Goal: Task Accomplishment & Management: Use online tool/utility

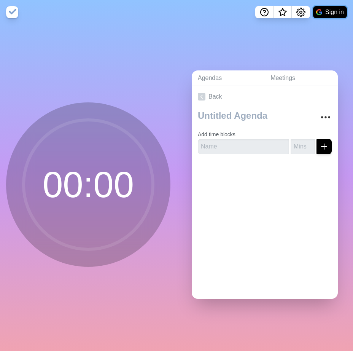
click at [337, 12] on button "Sign in" at bounding box center [330, 12] width 34 height 12
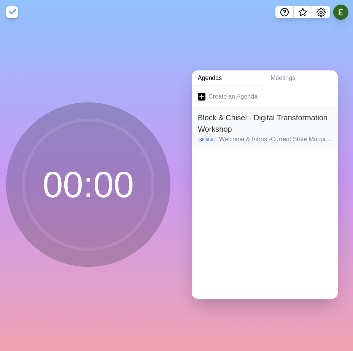
click at [271, 123] on h2 "Block & Chisel - Digital Transformation Workshop" at bounding box center [265, 123] width 134 height 23
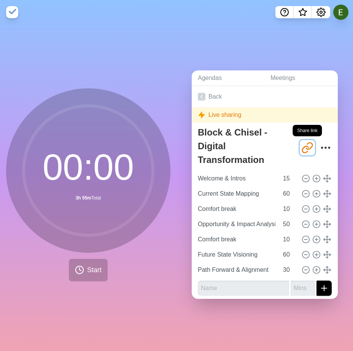
click at [307, 144] on icon "Share link" at bounding box center [310, 145] width 6 height 6
click at [309, 151] on icon "Share link" at bounding box center [308, 148] width 12 height 12
click at [97, 270] on span "Start" at bounding box center [94, 270] width 14 height 10
click at [88, 267] on span "Start" at bounding box center [94, 270] width 14 height 10
click at [138, 271] on div "00 : 00 3h 55m Total Start" at bounding box center [88, 184] width 165 height 193
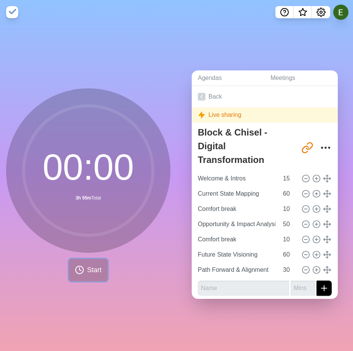
click at [95, 275] on span "Start" at bounding box center [94, 270] width 14 height 10
click at [107, 227] on circle at bounding box center [88, 170] width 129 height 129
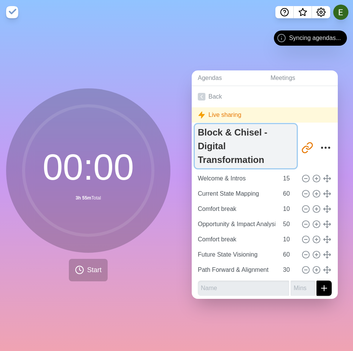
click at [246, 125] on textarea "Block & Chisel - Digital Transformation Workshop" at bounding box center [246, 146] width 102 height 44
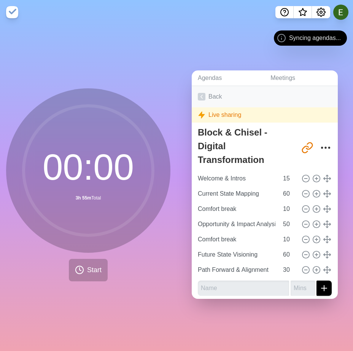
click at [254, 105] on link "Back" at bounding box center [265, 96] width 146 height 21
click at [309, 36] on span "Syncing agendas..." at bounding box center [315, 38] width 52 height 9
click at [90, 265] on span "Start" at bounding box center [94, 270] width 14 height 10
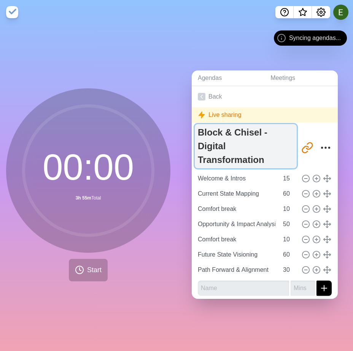
click at [230, 152] on textarea "Block & Chisel - Digital Transformation Workshop" at bounding box center [246, 146] width 102 height 44
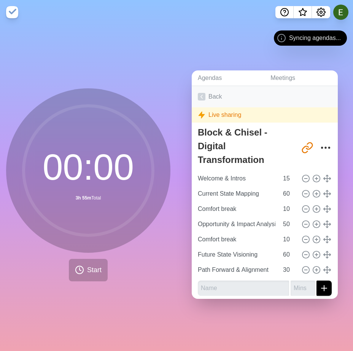
click at [215, 97] on link "Back" at bounding box center [265, 96] width 146 height 21
click at [218, 81] on link "Agendas" at bounding box center [228, 78] width 73 height 16
click at [294, 80] on link "Meetings" at bounding box center [301, 78] width 73 height 16
click at [296, 39] on span "Syncing agendas..." at bounding box center [315, 38] width 52 height 9
click at [279, 39] on icon at bounding box center [281, 38] width 9 height 9
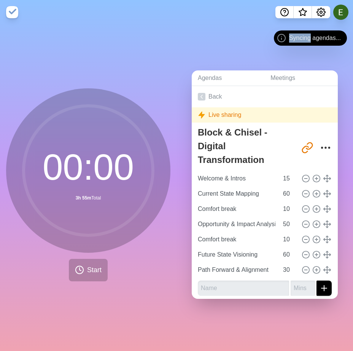
click at [279, 39] on icon at bounding box center [281, 38] width 9 height 9
click at [97, 272] on span "Start" at bounding box center [94, 270] width 14 height 10
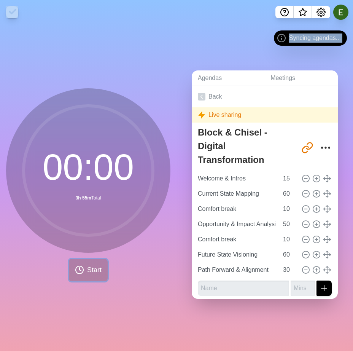
click at [97, 272] on span "Start" at bounding box center [94, 270] width 14 height 10
click at [238, 67] on div "Agendas Meetings Back Live sharing Block & Chisel - Digital Transformation Work…" at bounding box center [265, 187] width 177 height 327
click at [86, 268] on button "Start" at bounding box center [88, 270] width 39 height 22
click at [99, 268] on span "Start" at bounding box center [94, 270] width 14 height 10
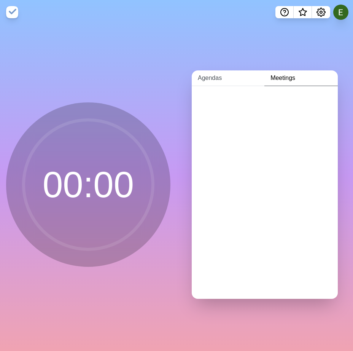
click at [208, 81] on link "Agendas" at bounding box center [228, 78] width 73 height 16
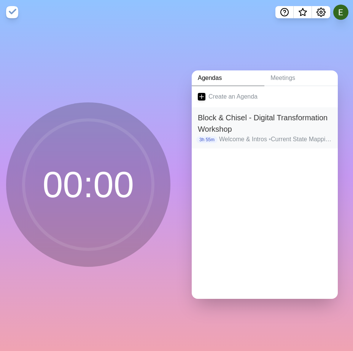
click at [240, 120] on h2 "Block & Chisel - Digital Transformation Workshop" at bounding box center [265, 123] width 134 height 23
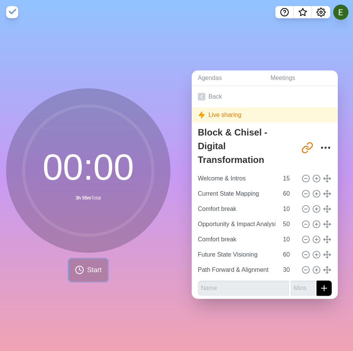
click at [96, 268] on span "Start" at bounding box center [94, 270] width 14 height 10
click at [93, 267] on span "Start" at bounding box center [94, 270] width 14 height 10
click at [207, 102] on link "Back" at bounding box center [265, 96] width 146 height 21
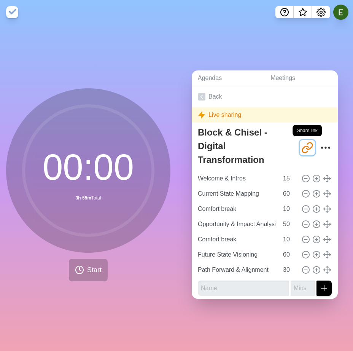
click at [305, 148] on icon "Share link" at bounding box center [308, 148] width 12 height 12
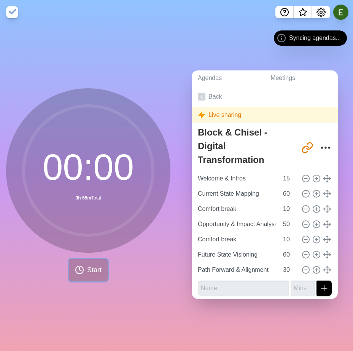
click at [96, 271] on span "Start" at bounding box center [94, 270] width 14 height 10
click at [91, 271] on span "Start" at bounding box center [94, 270] width 14 height 10
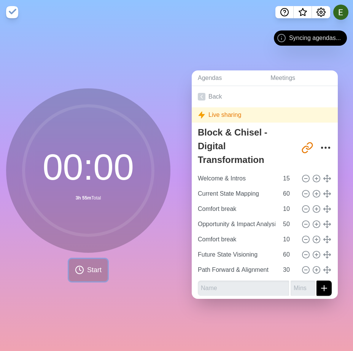
click at [91, 271] on span "Start" at bounding box center [94, 270] width 14 height 10
click at [80, 270] on polyline at bounding box center [81, 269] width 2 height 3
click at [80, 270] on icon at bounding box center [79, 269] width 9 height 9
click at [288, 40] on div "Syncing agendas..." at bounding box center [310, 37] width 73 height 15
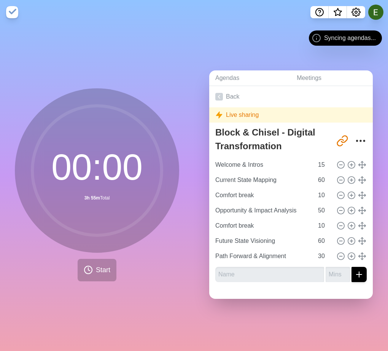
click at [318, 40] on icon at bounding box center [316, 38] width 9 height 9
click at [356, 12] on icon "Settings" at bounding box center [356, 12] width 9 height 9
click at [342, 40] on span "Syncing agendas..." at bounding box center [350, 38] width 52 height 9
click at [378, 12] on button at bounding box center [376, 12] width 16 height 16
click at [373, 18] on button at bounding box center [376, 12] width 16 height 16
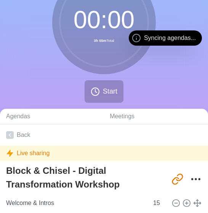
scroll to position [129, 0]
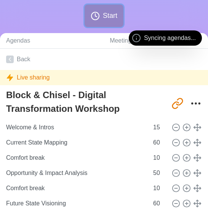
click at [105, 16] on span "Start" at bounding box center [110, 16] width 14 height 10
click at [135, 36] on icon at bounding box center [136, 38] width 9 height 9
click at [136, 38] on line at bounding box center [136, 39] width 0 height 2
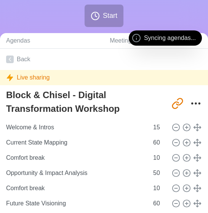
click at [137, 39] on icon at bounding box center [136, 38] width 9 height 9
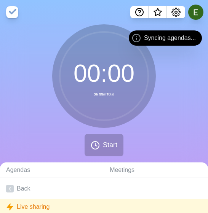
scroll to position [90, 0]
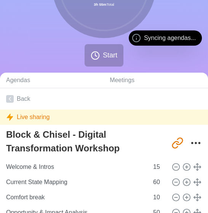
click at [143, 42] on div "Syncing agendas..." at bounding box center [165, 37] width 73 height 15
click at [137, 40] on icon at bounding box center [136, 38] width 9 height 9
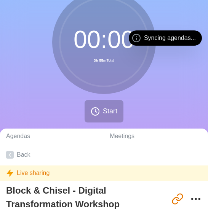
scroll to position [0, 0]
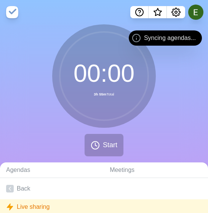
click at [139, 38] on icon at bounding box center [136, 38] width 9 height 9
click at [173, 13] on icon "Settings" at bounding box center [176, 12] width 8 height 8
click at [177, 13] on icon "Settings" at bounding box center [175, 12] width 9 height 9
click at [178, 16] on icon "Settings" at bounding box center [175, 12] width 9 height 9
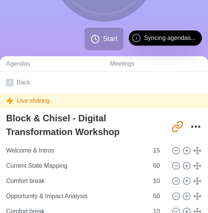
scroll to position [126, 0]
